Goal: Information Seeking & Learning: Find contact information

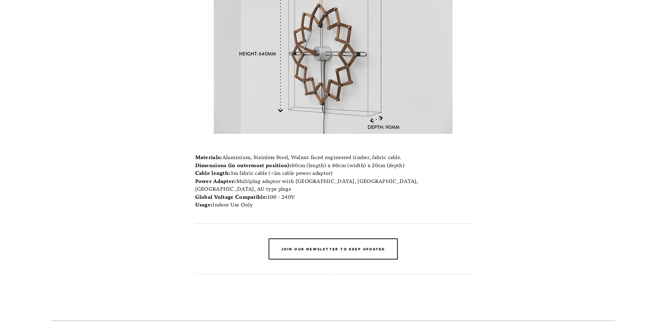
scroll to position [7412, 0]
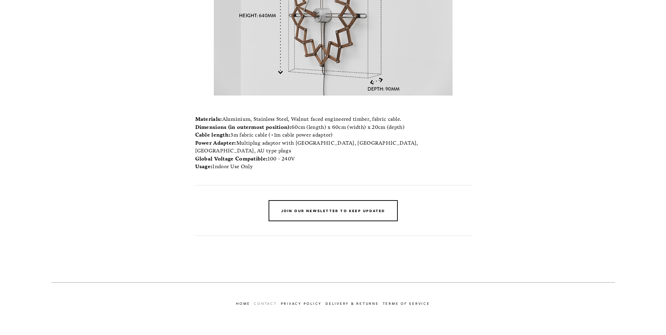
click at [266, 299] on link "Contact" at bounding box center [267, 303] width 27 height 8
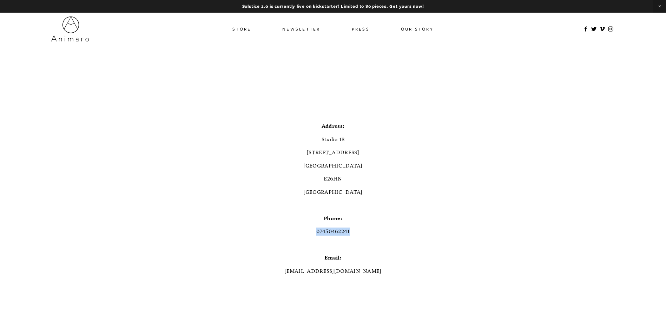
drag, startPoint x: 361, startPoint y: 232, endPoint x: 316, endPoint y: 231, distance: 45.0
click at [316, 231] on p "07450462241" at bounding box center [333, 231] width 564 height 8
drag, startPoint x: 316, startPoint y: 231, endPoint x: 320, endPoint y: 231, distance: 4.6
copy p "07450462241"
